Goal: Navigation & Orientation: Find specific page/section

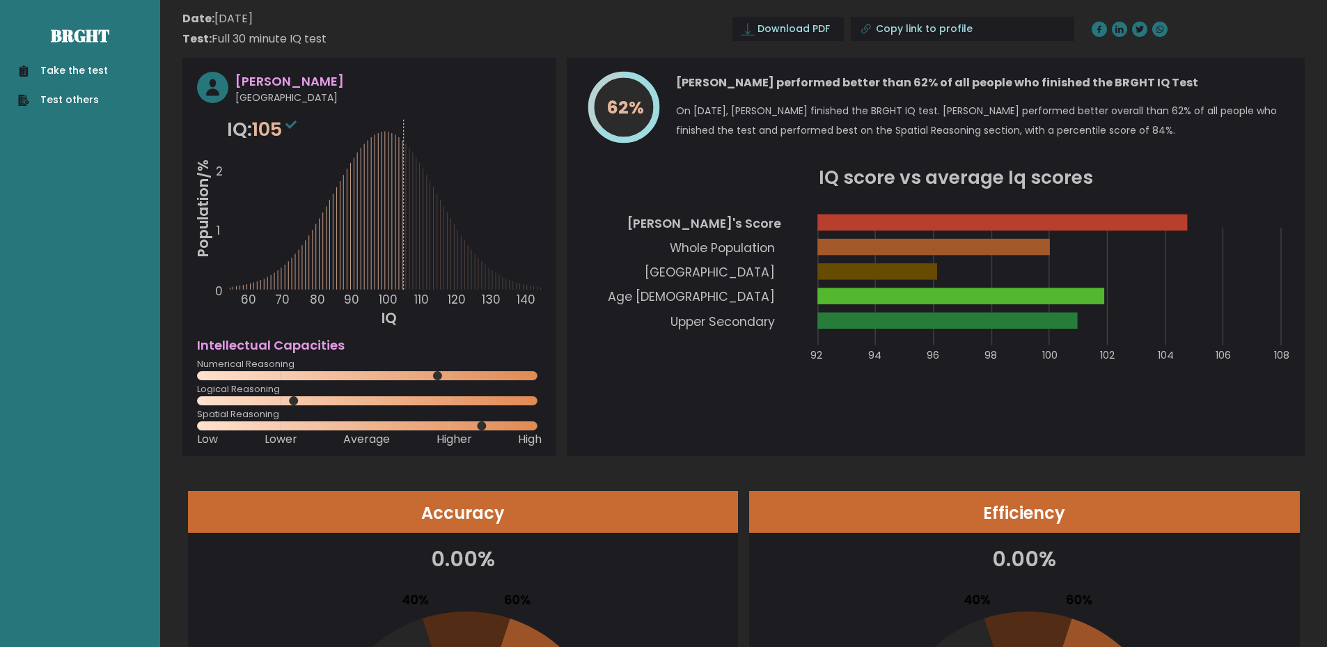
click at [100, 74] on link "Take the test" at bounding box center [63, 70] width 90 height 15
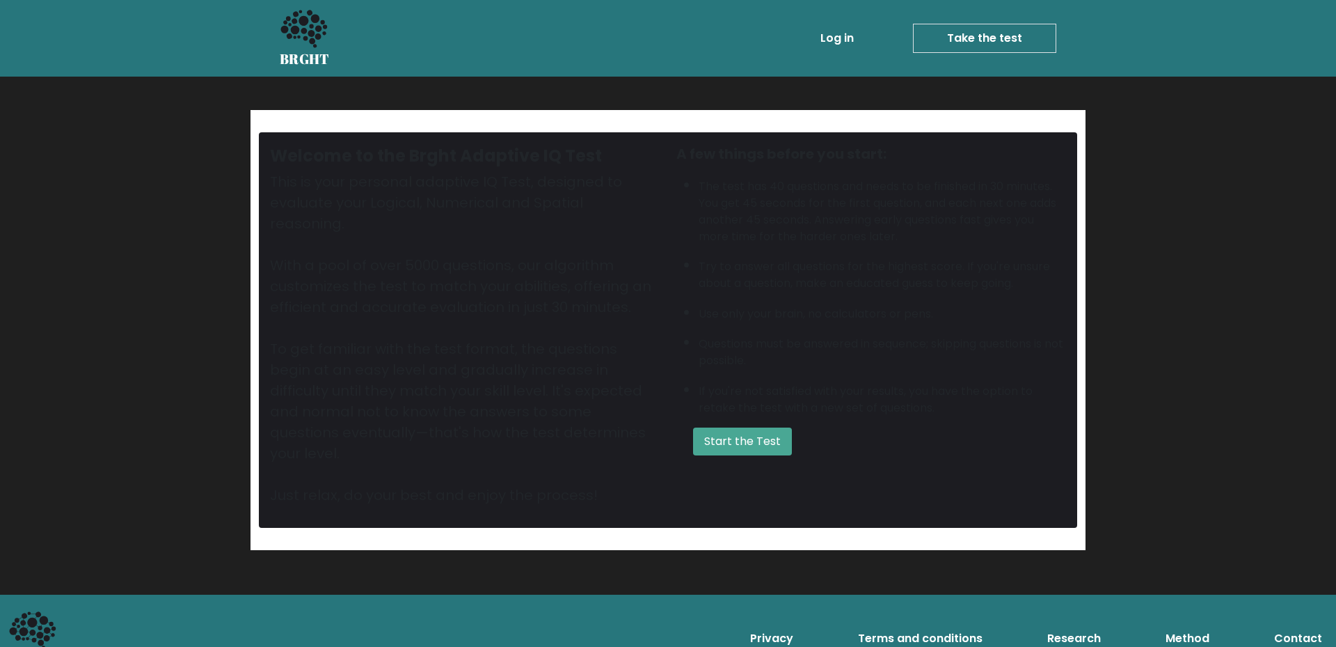
click at [842, 38] on link "Log in" at bounding box center [837, 38] width 45 height 28
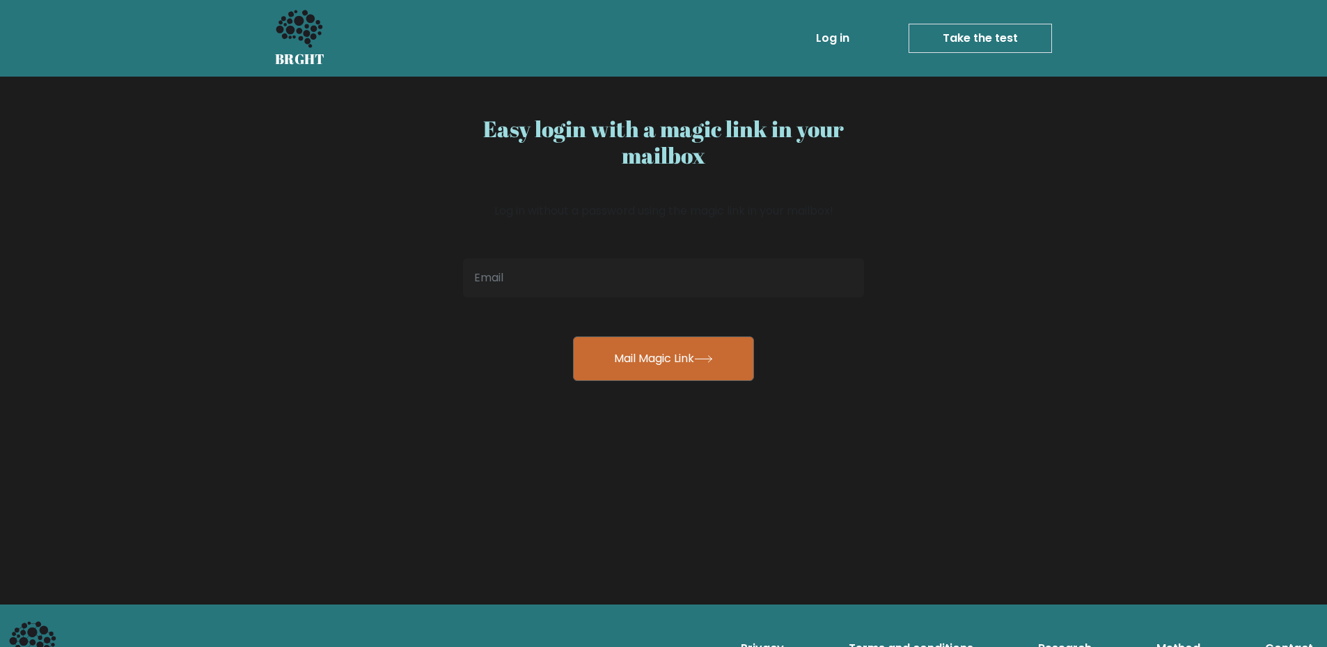
click at [685, 278] on input "email" at bounding box center [663, 277] width 401 height 39
click at [563, 277] on input "jesonof1.99@gmial.com" at bounding box center [663, 277] width 401 height 39
type input "jesonof1.99@gmail.com"
click at [659, 356] on button "Mail Magic Link" at bounding box center [663, 358] width 181 height 45
click at [739, 355] on button "Mail Magic Link" at bounding box center [663, 358] width 181 height 45
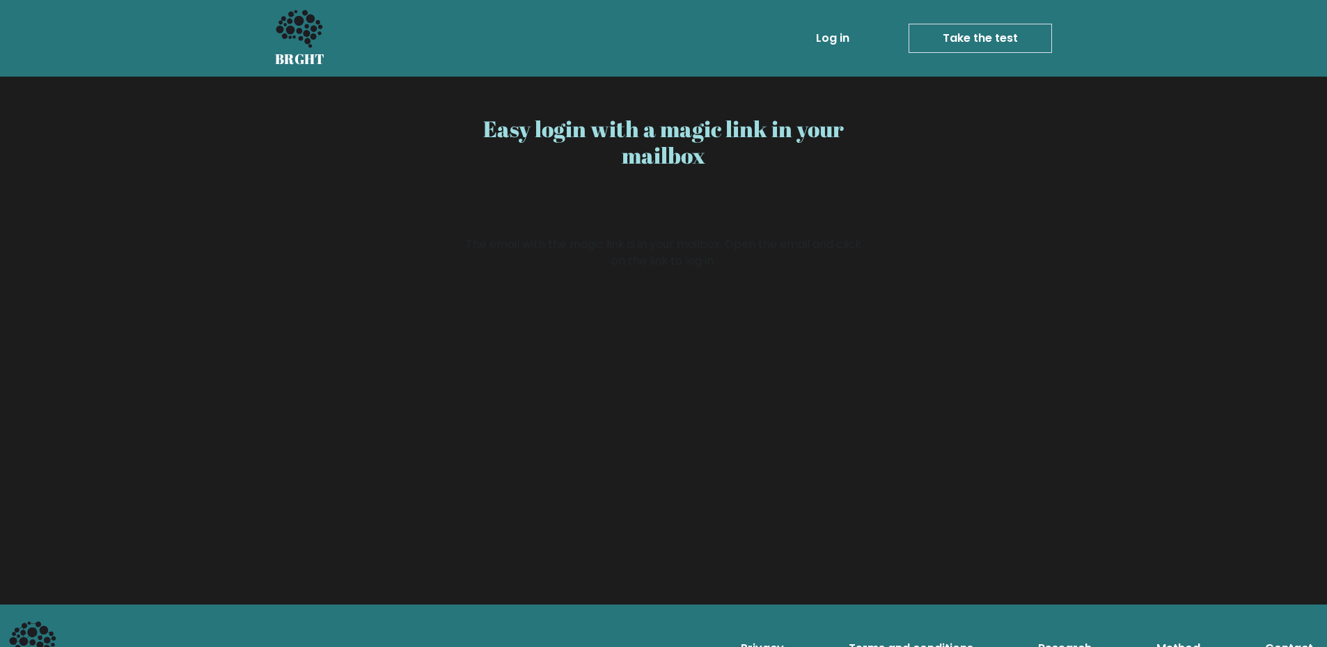
scroll to position [42, 0]
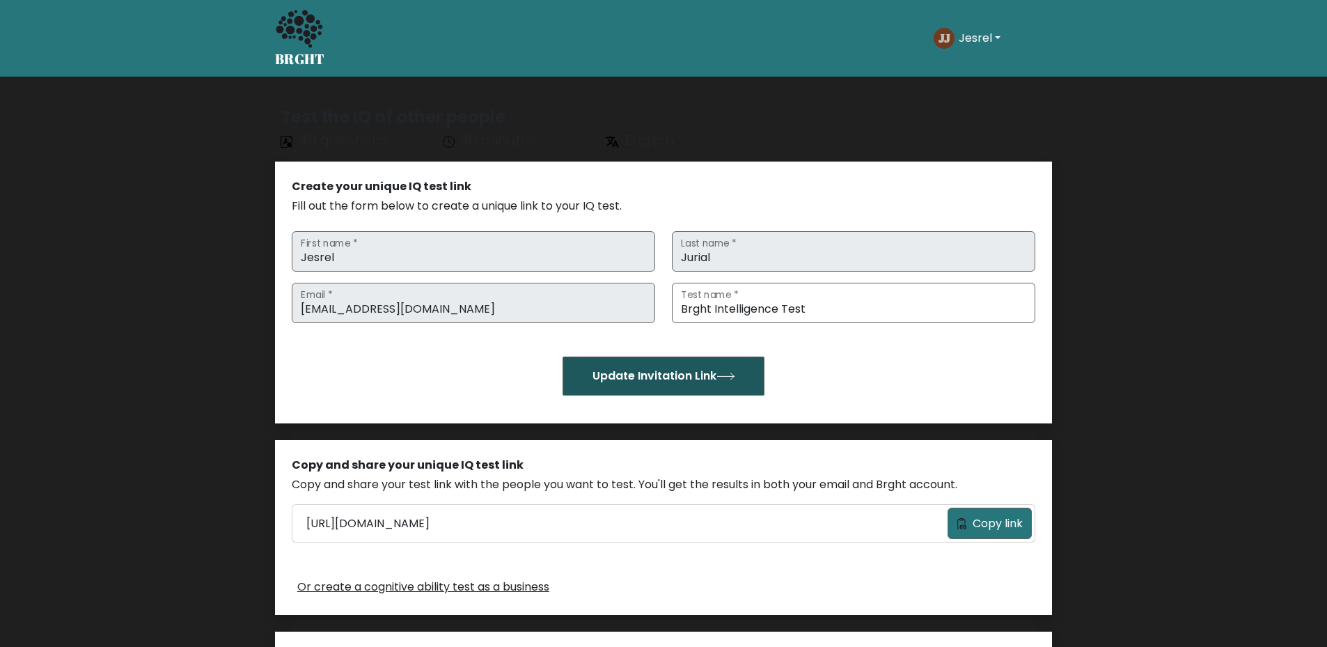
click at [730, 375] on icon "submit" at bounding box center [725, 376] width 17 height 6
click at [306, 60] on h5 "BRGHT" at bounding box center [300, 59] width 50 height 17
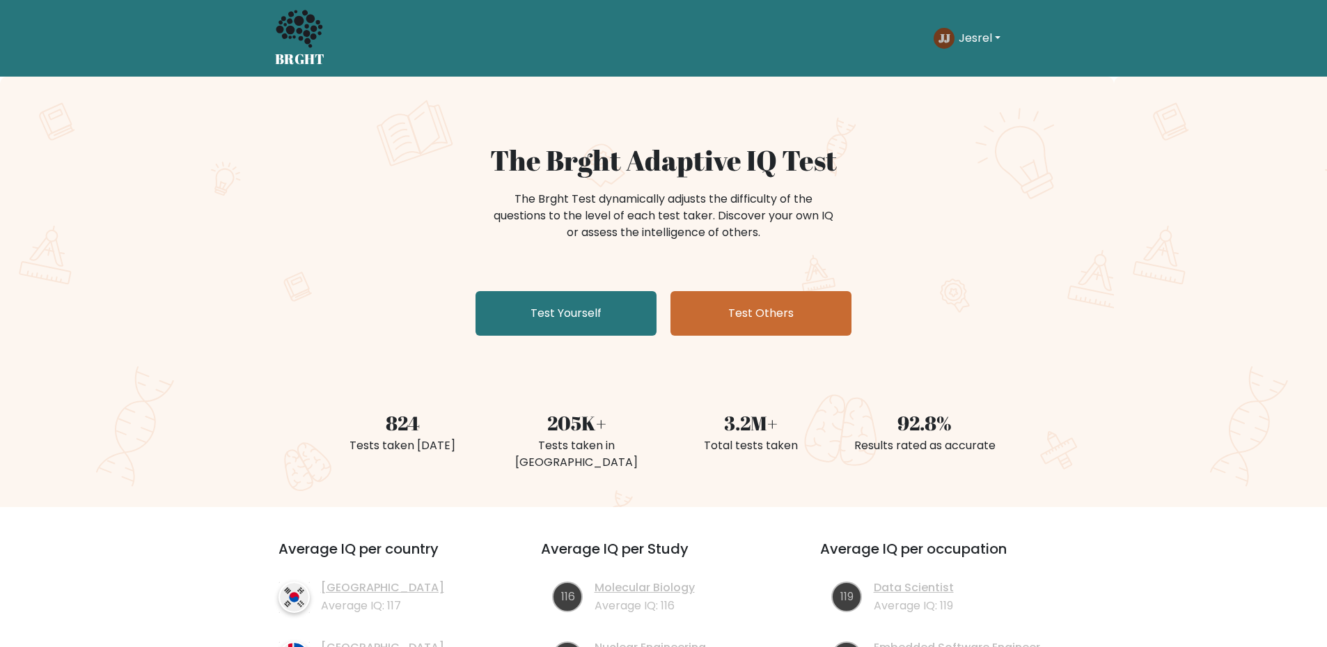
click at [979, 40] on button "Jesrel" at bounding box center [979, 38] width 50 height 18
click at [981, 69] on link "Dashboard" at bounding box center [989, 67] width 110 height 22
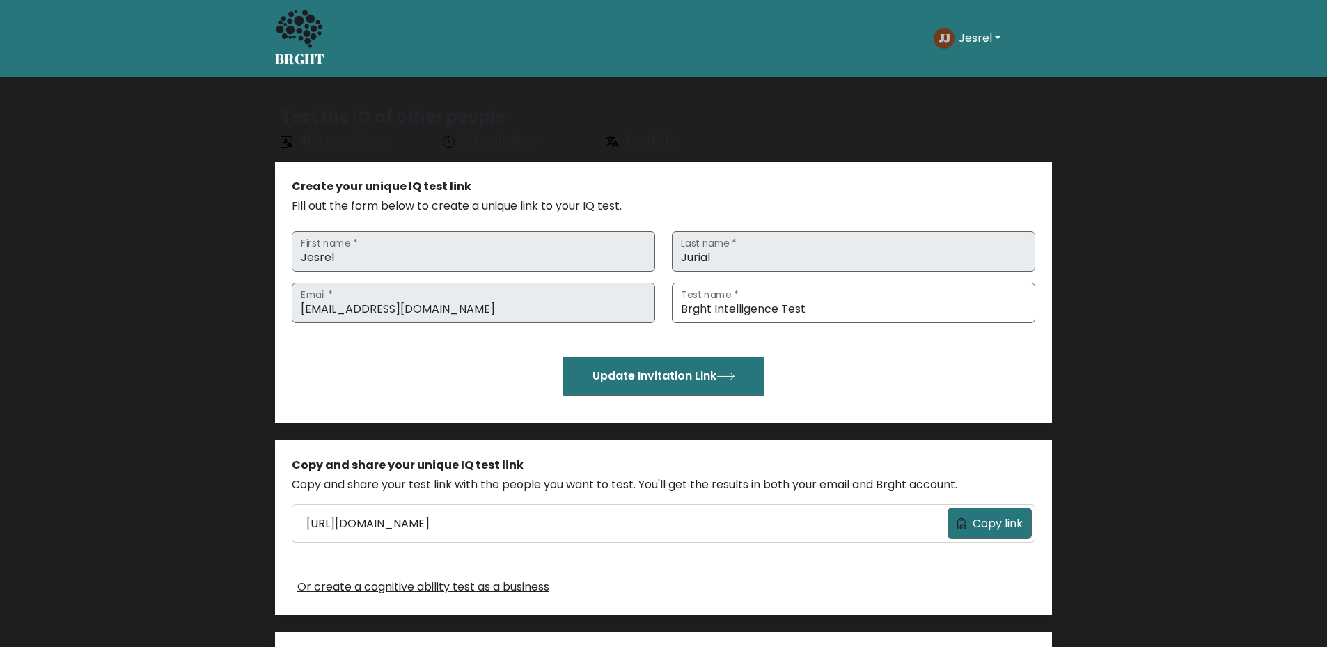
scroll to position [301, 0]
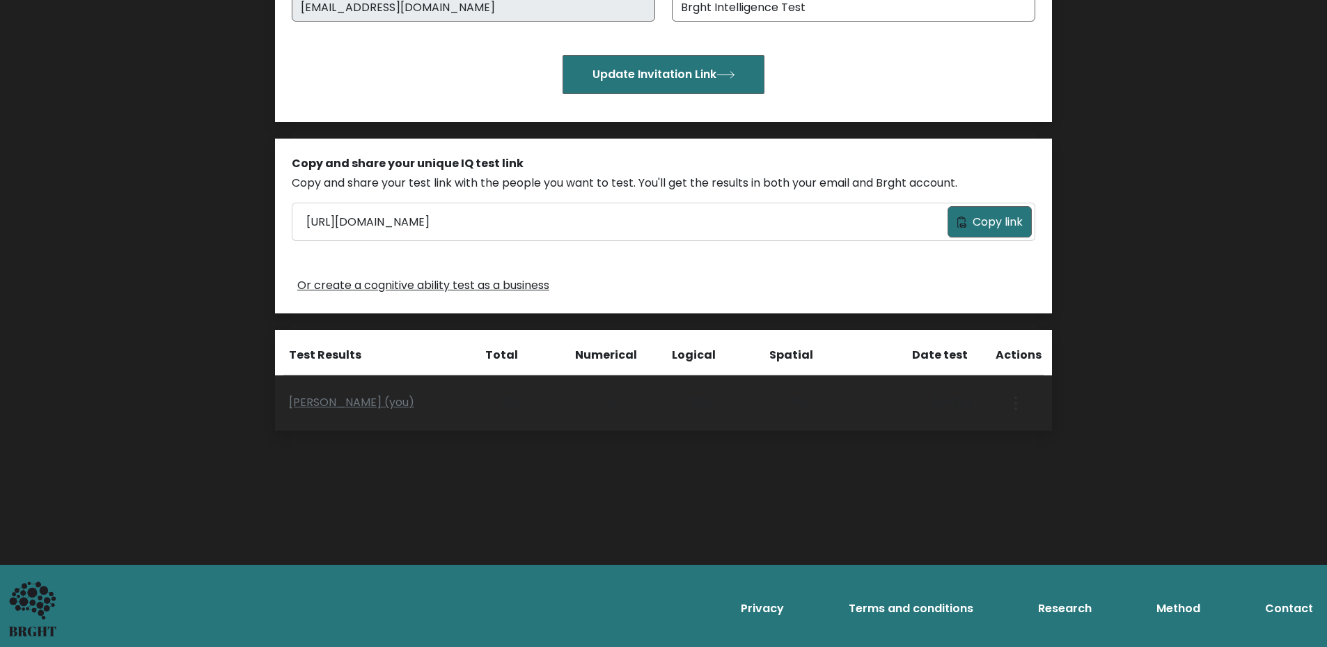
click at [963, 404] on div "[DATE]" at bounding box center [917, 402] width 108 height 17
click at [356, 402] on link "[PERSON_NAME] (you)" at bounding box center [351, 402] width 125 height 16
